Goal: Task Accomplishment & Management: Use online tool/utility

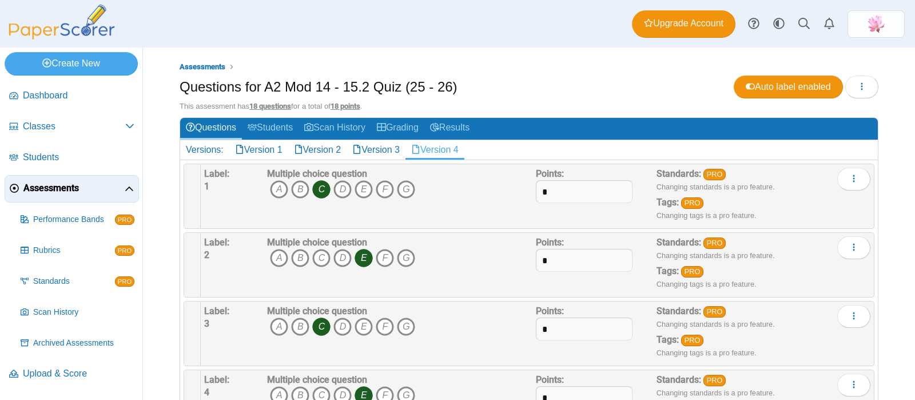
click at [857, 82] on icon "button" at bounding box center [861, 86] width 9 height 9
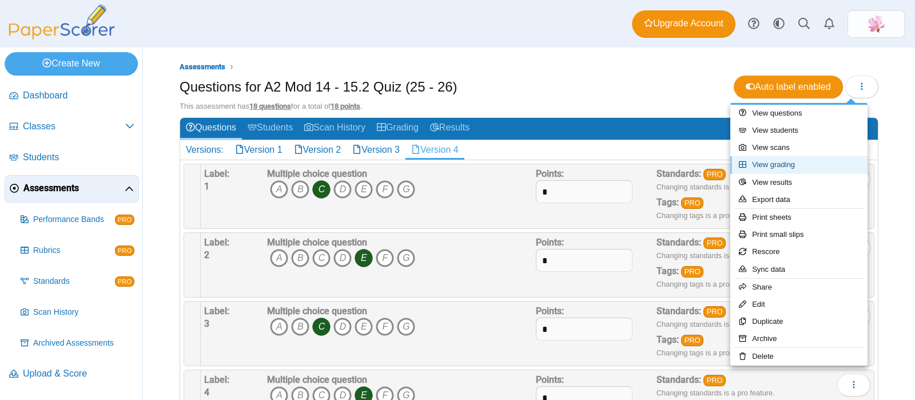
click at [803, 163] on link "View grading" at bounding box center [798, 164] width 137 height 17
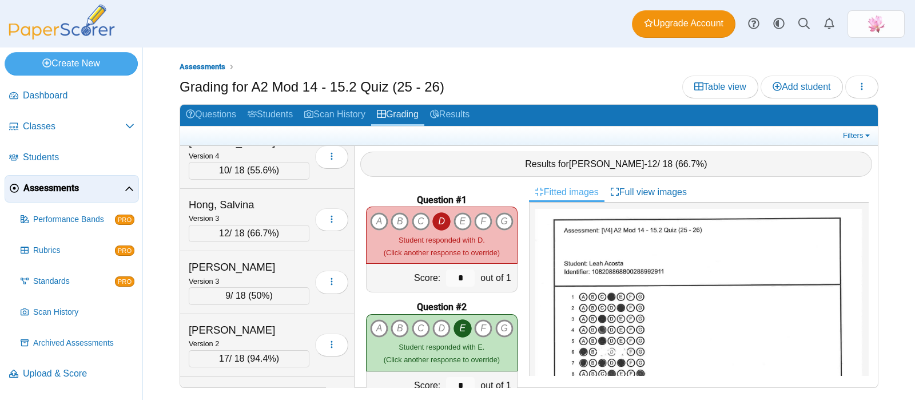
scroll to position [1215, 0]
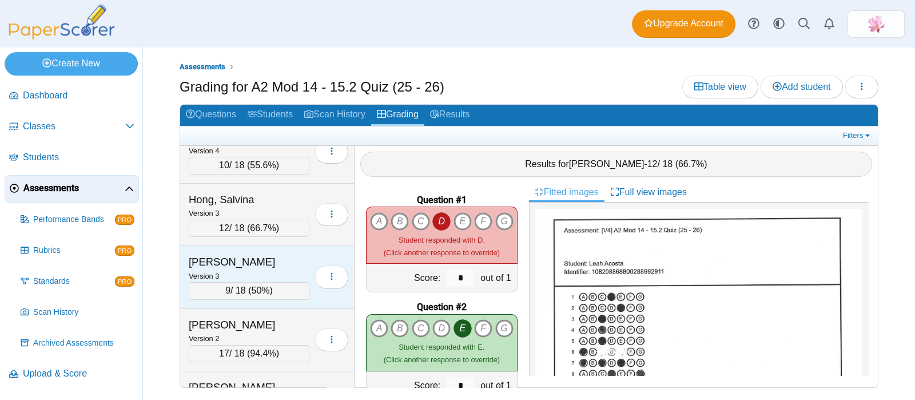
click at [238, 254] on div "[PERSON_NAME]" at bounding box center [246, 261] width 114 height 15
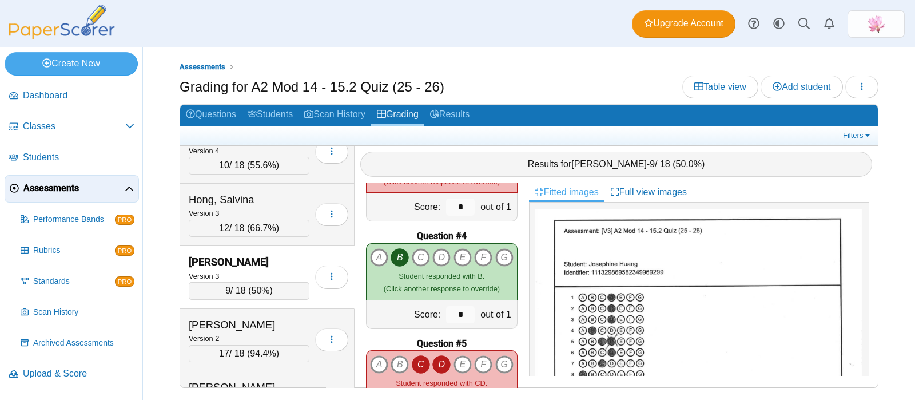
scroll to position [357, 0]
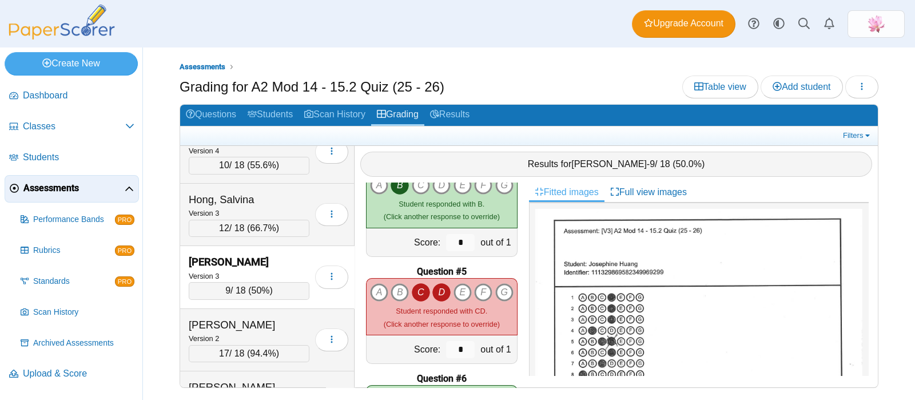
click at [436, 283] on icon "D" at bounding box center [441, 292] width 18 height 18
